Goal: Task Accomplishment & Management: Use online tool/utility

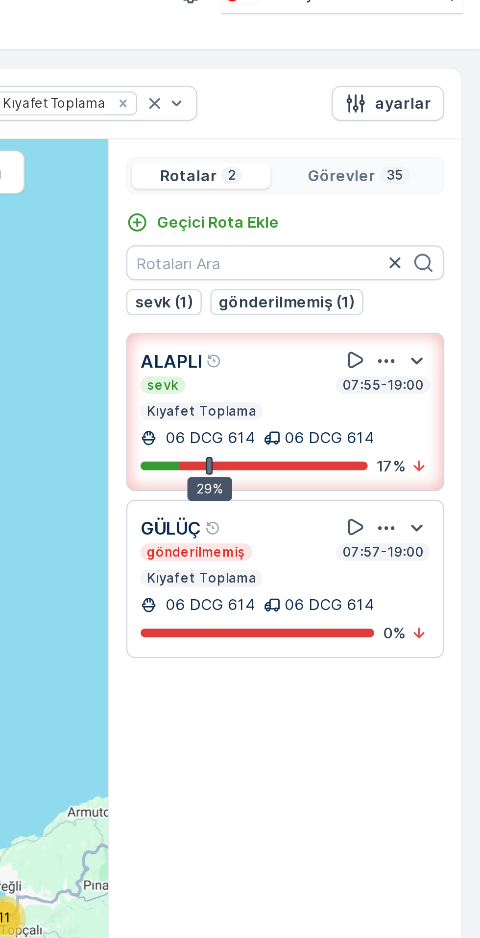
click at [377, 115] on p "Geçici Rota Ekle" at bounding box center [362, 119] width 55 height 10
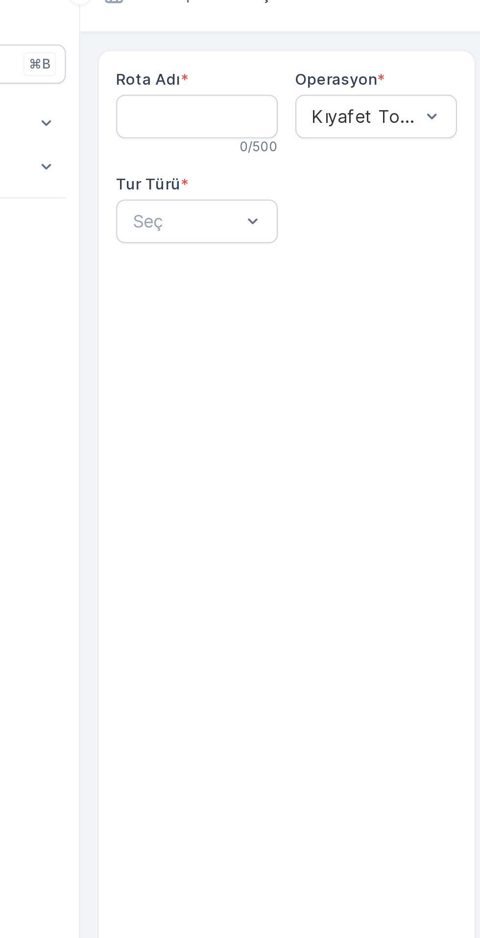
click at [179, 74] on Adı "Rota Adı" at bounding box center [170, 72] width 72 height 20
type Adı "CUMAYERİ"
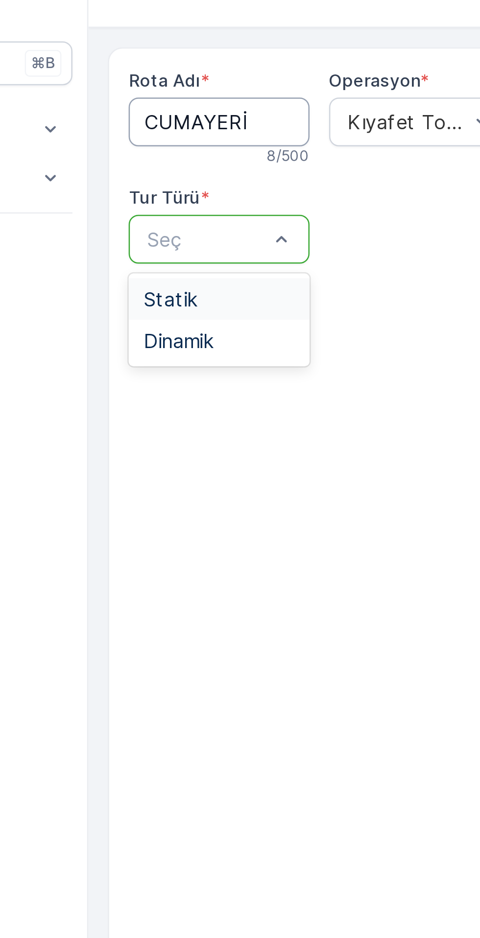
click at [168, 142] on div "Statik" at bounding box center [170, 142] width 61 height 9
